Goal: Information Seeking & Learning: Learn about a topic

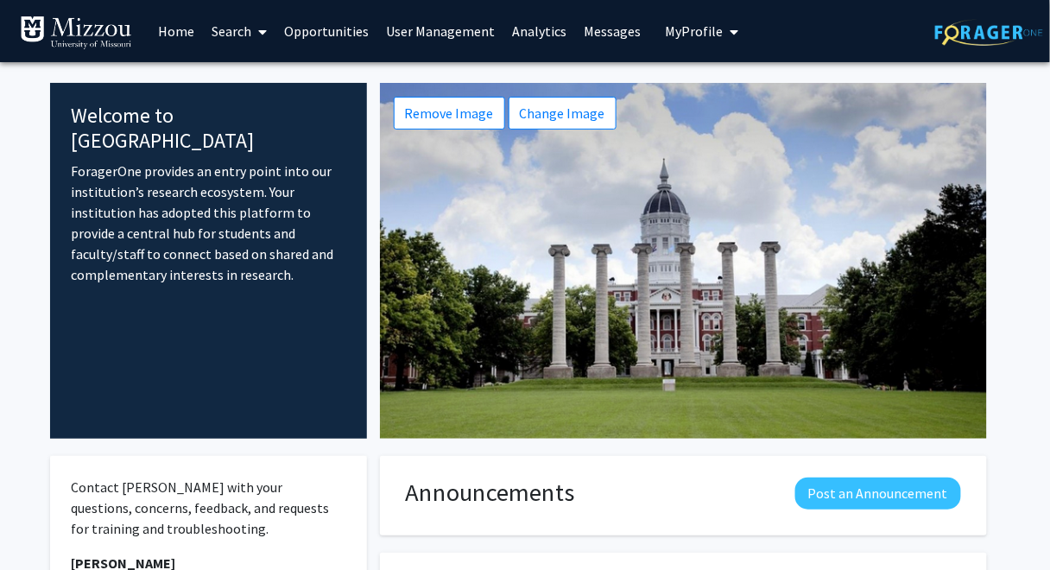
click at [336, 33] on link "Opportunities" at bounding box center [326, 31] width 102 height 60
click at [338, 35] on link "Opportunities" at bounding box center [326, 31] width 102 height 60
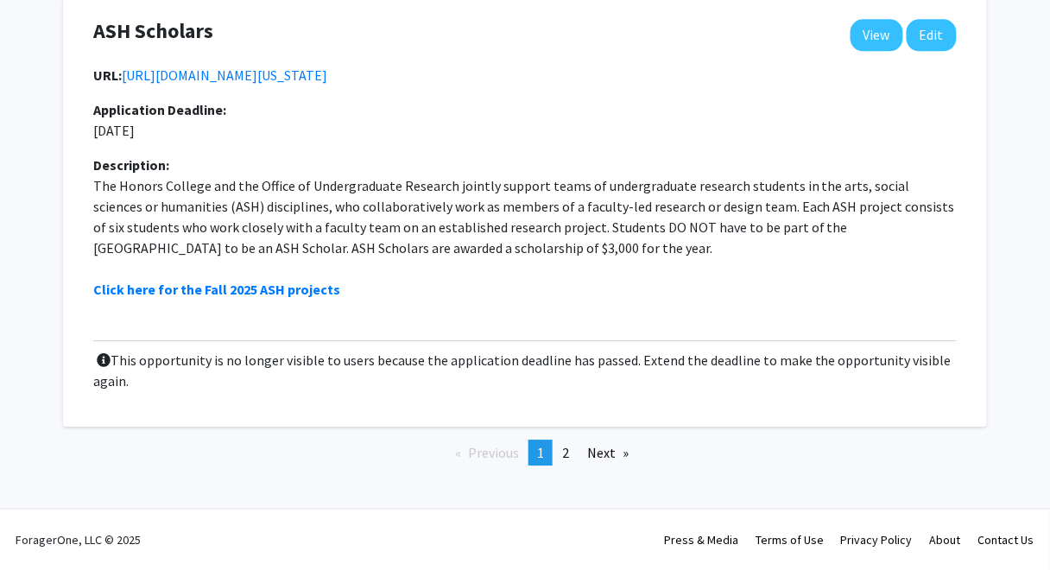
scroll to position [6105, 0]
click at [609, 456] on link "Next page" at bounding box center [607, 452] width 59 height 26
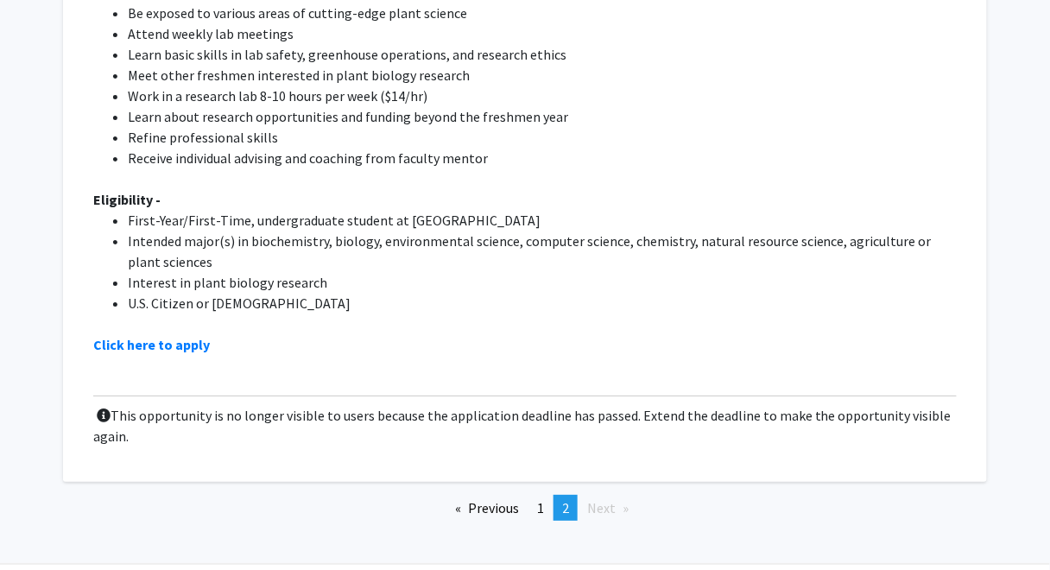
scroll to position [1498, 0]
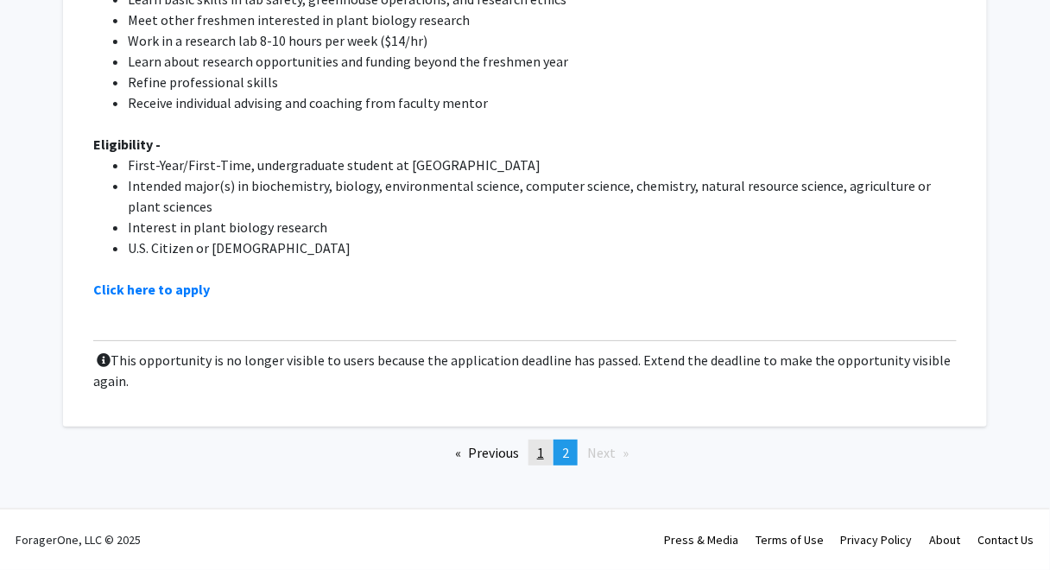
click at [541, 453] on span "1" at bounding box center [540, 452] width 7 height 17
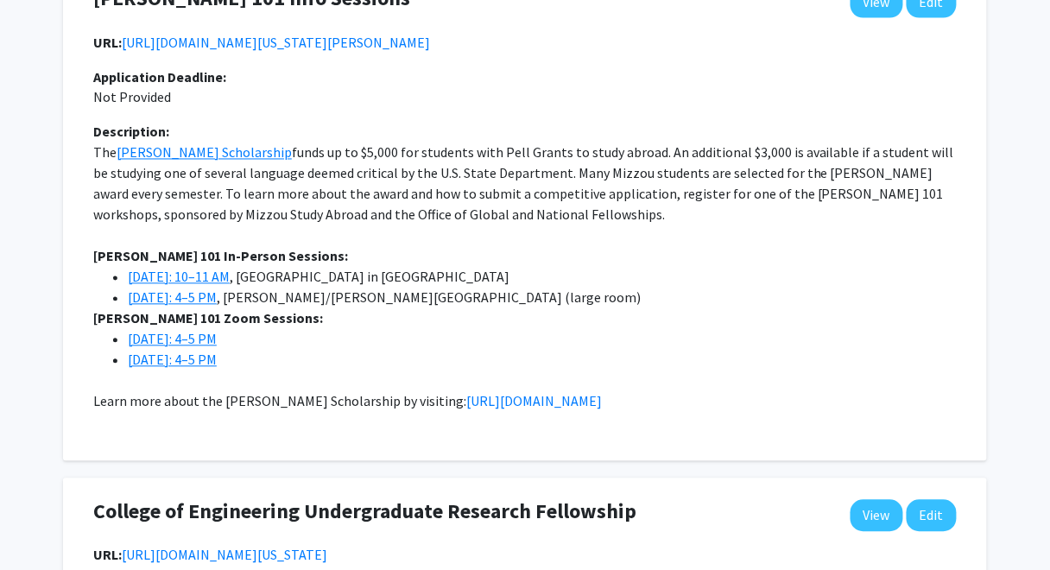
scroll to position [2360, 0]
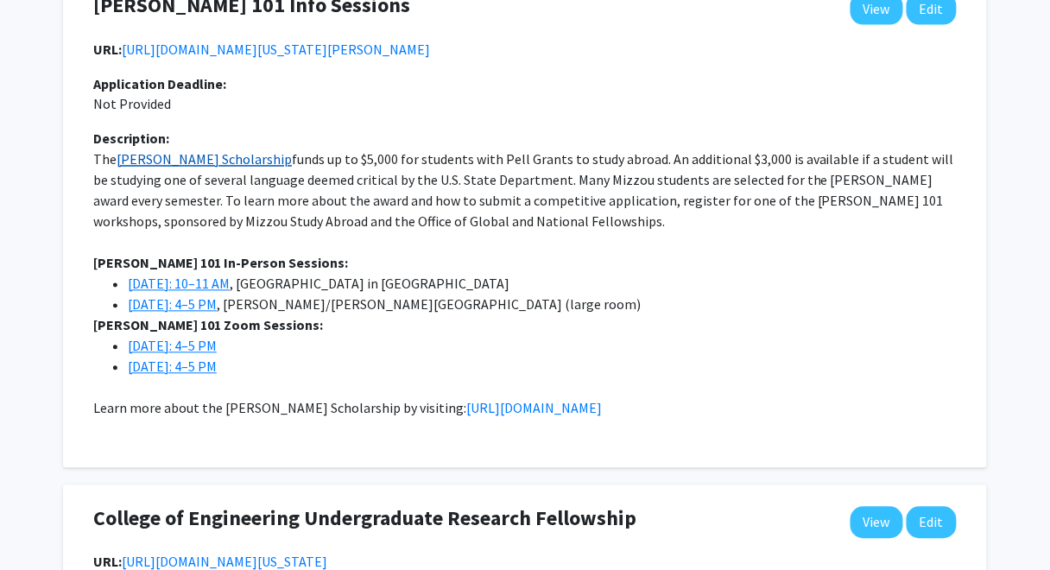
click at [196, 168] on u "[PERSON_NAME] Scholarship" at bounding box center [204, 159] width 175 height 17
